Goal: Information Seeking & Learning: Learn about a topic

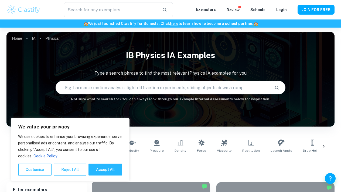
scroll to position [138, 0]
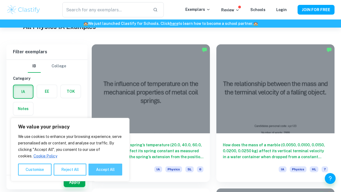
click at [103, 165] on button "Accept All" at bounding box center [106, 169] width 34 height 12
checkbox input "true"
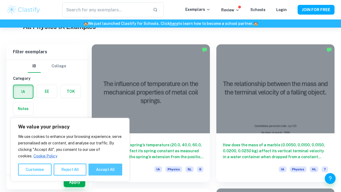
checkbox input "true"
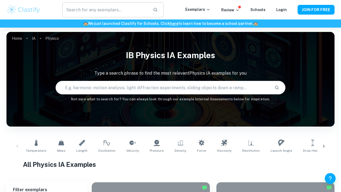
scroll to position [0, 0]
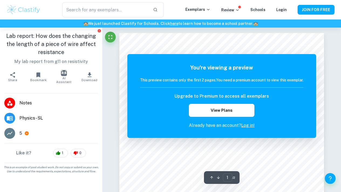
click at [40, 118] on span "Physics - SL" at bounding box center [58, 118] width 79 height 6
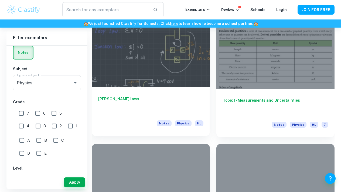
scroll to position [1991, 0]
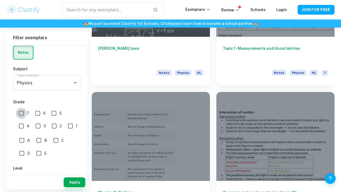
click at [21, 108] on input "7" at bounding box center [21, 113] width 11 height 11
checkbox input "true"
click at [74, 179] on button "Apply" at bounding box center [75, 182] width 22 height 10
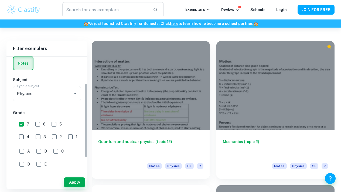
click at [42, 122] on input "6" at bounding box center [37, 124] width 11 height 11
checkbox input "true"
click at [73, 179] on button "Apply" at bounding box center [75, 182] width 22 height 10
